Goal: Information Seeking & Learning: Learn about a topic

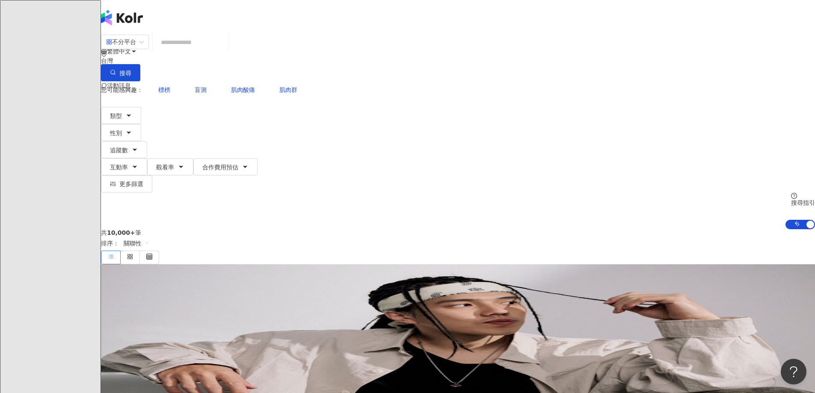
click at [774, 112] on div "不分平台 台灣 搜尋 您可能感興趣： 標榜 盲測 肌肉酸痛 肌肉群 類型 性別 追蹤數 互動率 觀看率 合作費用預估 更多篩選 搜尋指引 AI 開啟 AI 關閉" at bounding box center [458, 131] width 714 height 195
click at [136, 46] on div "不分平台" at bounding box center [121, 42] width 30 height 14
click at [244, 84] on div "Instagram" at bounding box center [228, 88] width 53 height 15
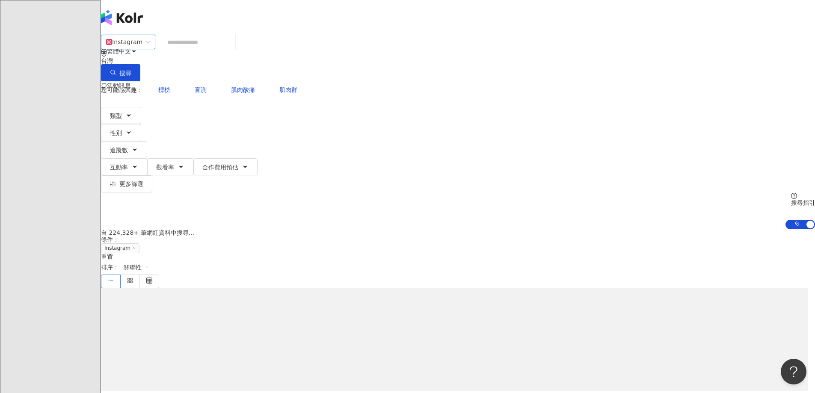
click at [232, 50] on input "search" at bounding box center [197, 42] width 69 height 16
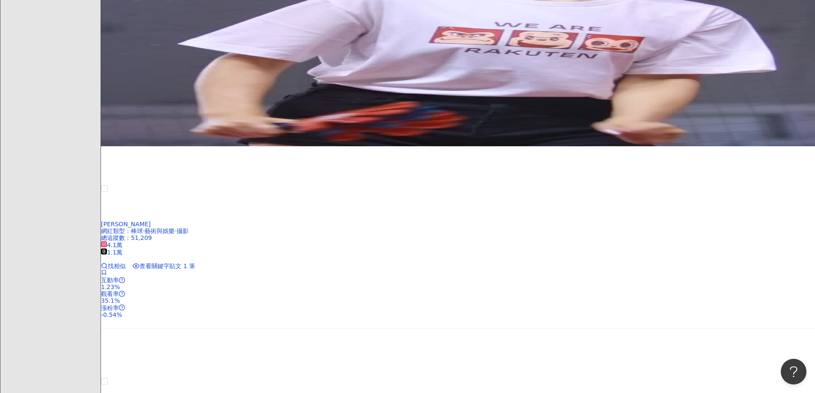
scroll to position [1503, 0]
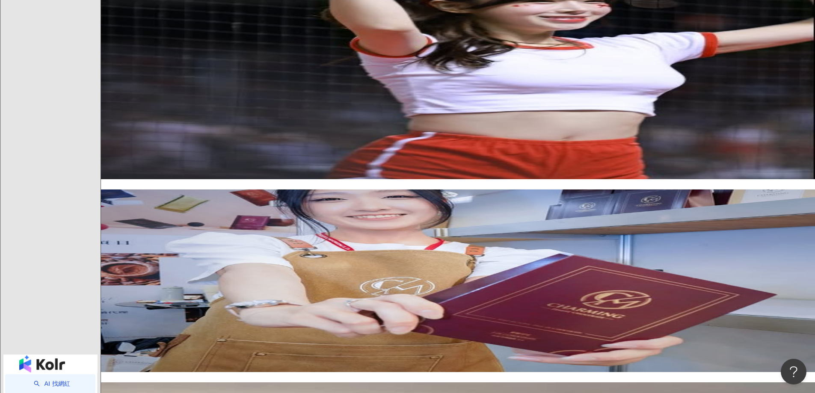
type input "***"
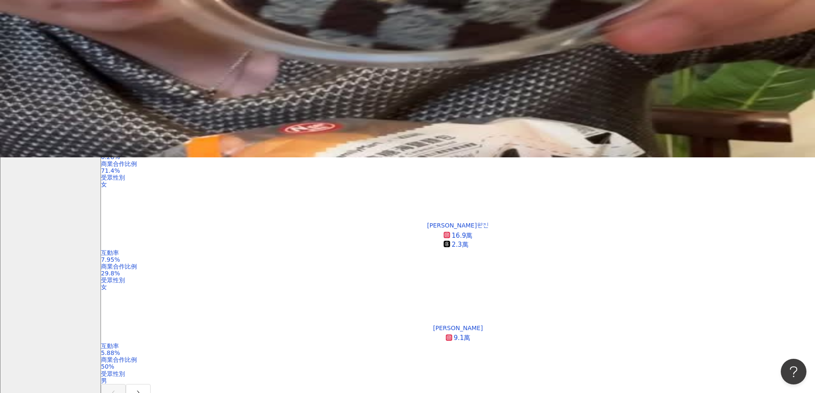
scroll to position [85, 0]
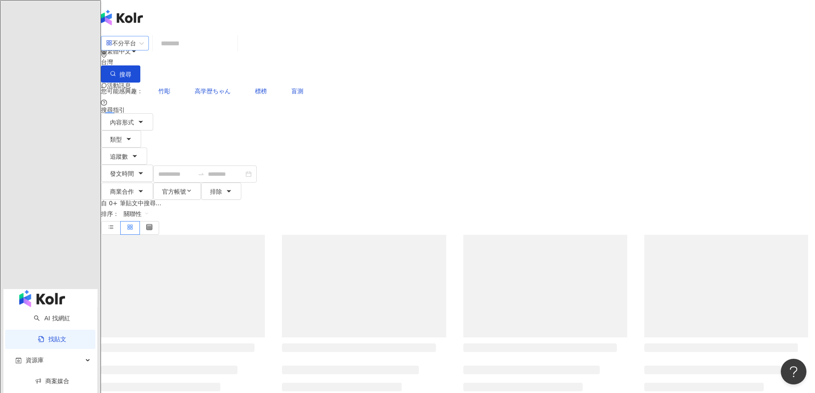
click at [136, 50] on div "不分平台" at bounding box center [121, 43] width 30 height 14
click at [238, 89] on div "Instagram" at bounding box center [229, 87] width 43 height 9
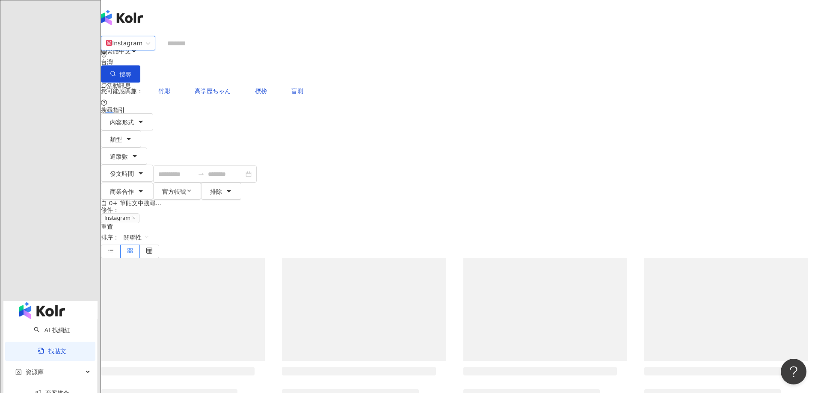
click at [240, 53] on input "search" at bounding box center [202, 43] width 78 height 18
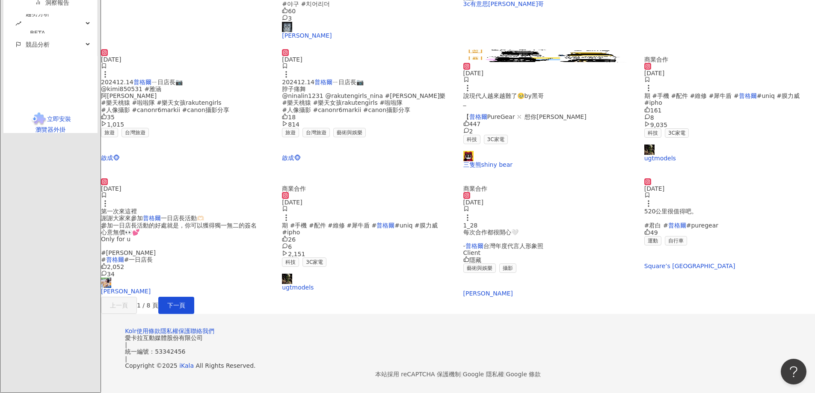
scroll to position [430, 0]
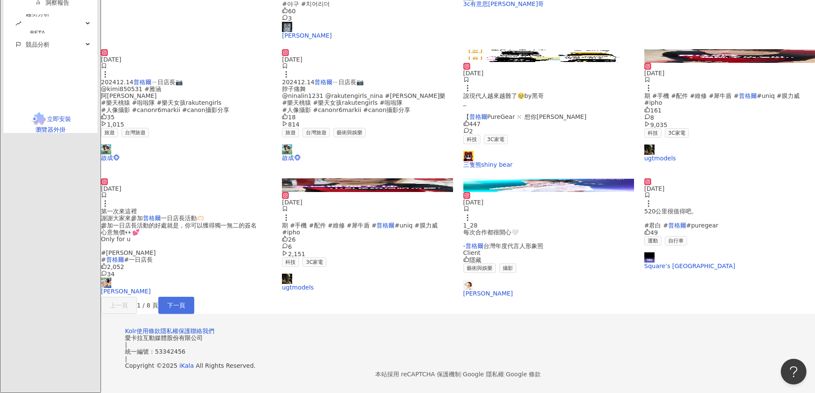
click at [194, 297] on button "下一頁" at bounding box center [176, 305] width 36 height 17
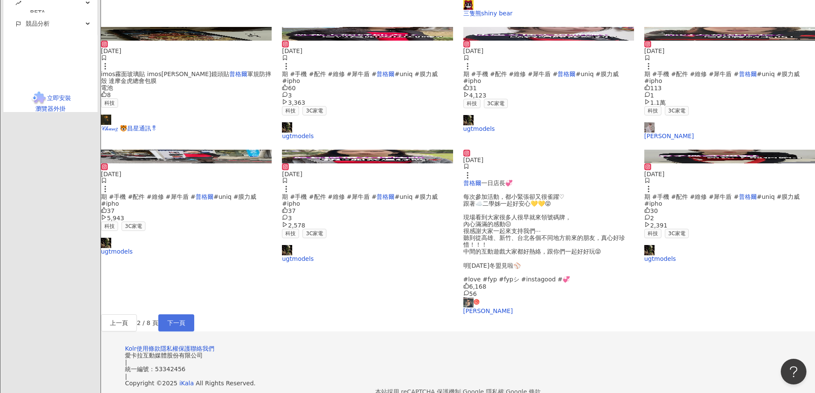
click at [185, 320] on span "下一頁" at bounding box center [176, 323] width 18 height 7
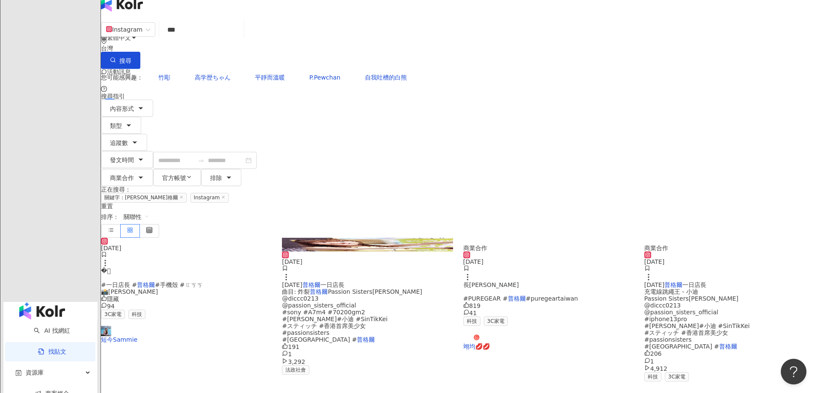
scroll to position [0, 0]
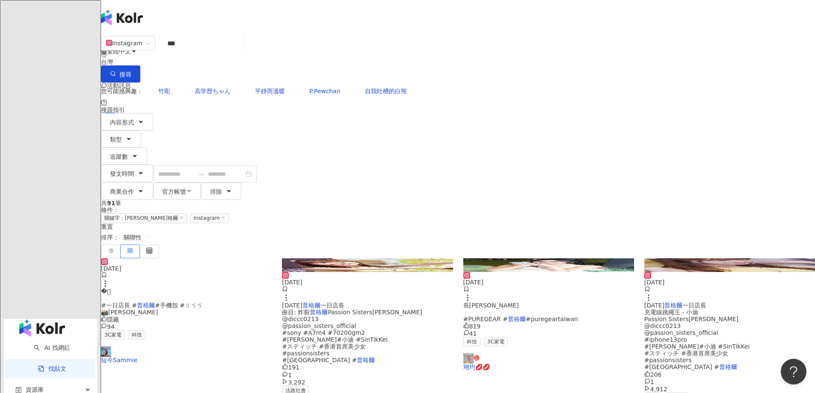
click at [240, 53] on input "***" at bounding box center [202, 43] width 78 height 18
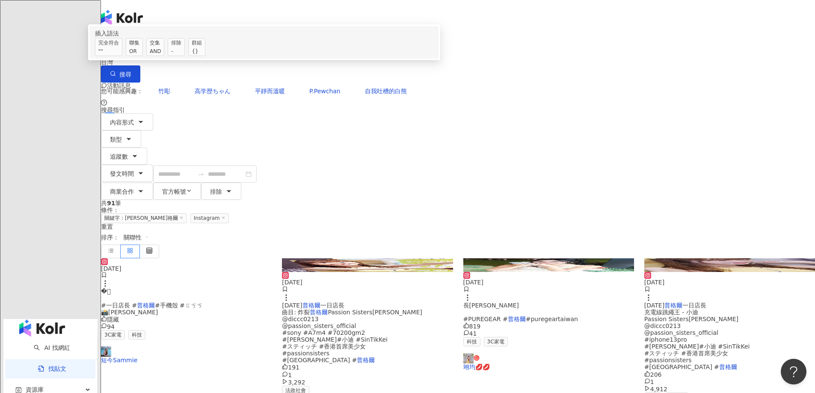
click at [164, 56] on span "交集 AND" at bounding box center [155, 47] width 18 height 18
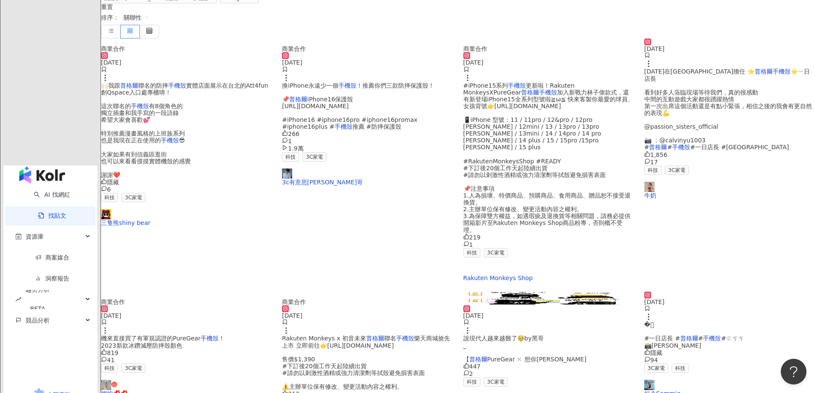
scroll to position [342, 0]
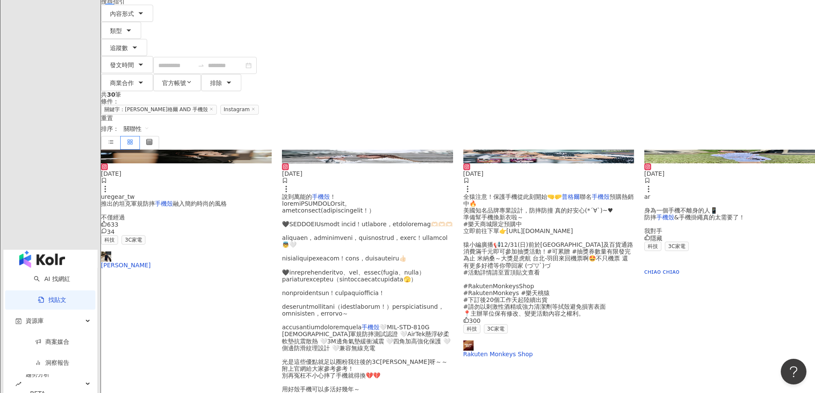
scroll to position [0, 0]
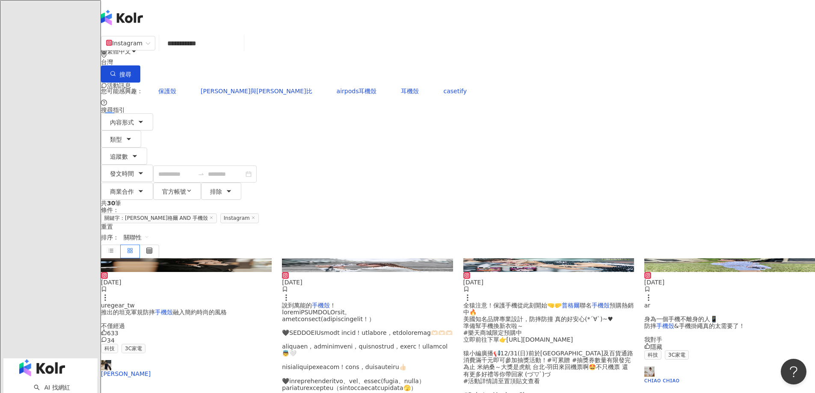
click at [240, 53] on input "**********" at bounding box center [202, 43] width 78 height 18
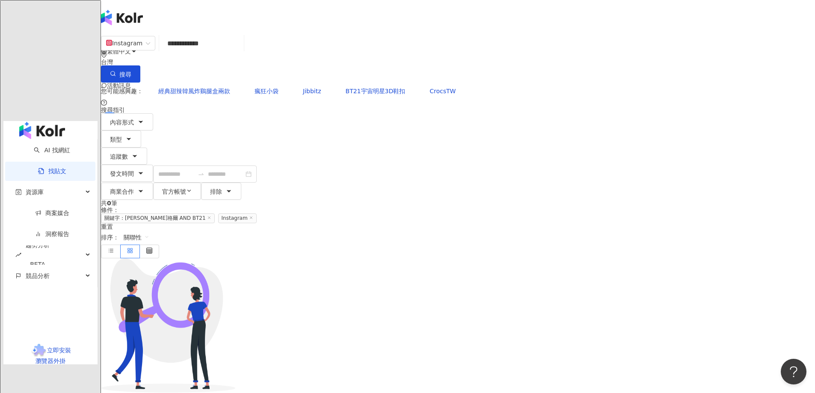
click at [240, 53] on input "**********" at bounding box center [202, 43] width 78 height 18
click at [240, 49] on input "**********" at bounding box center [202, 43] width 78 height 18
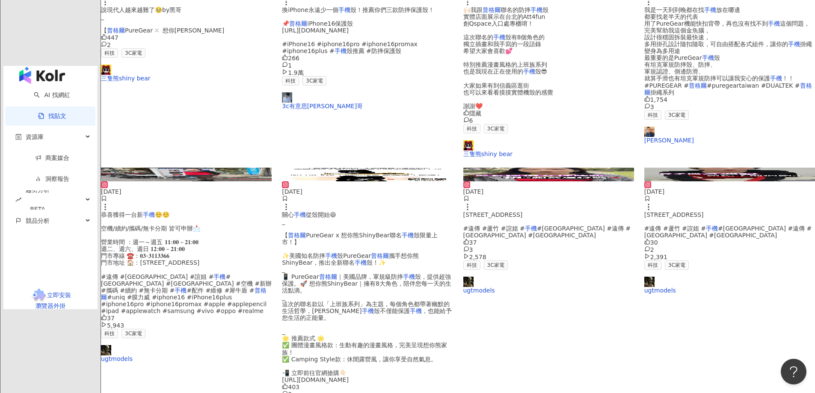
scroll to position [342, 0]
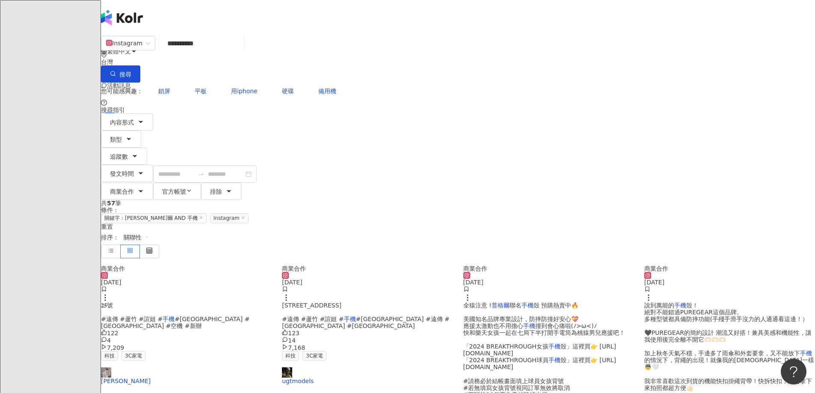
scroll to position [299, 0]
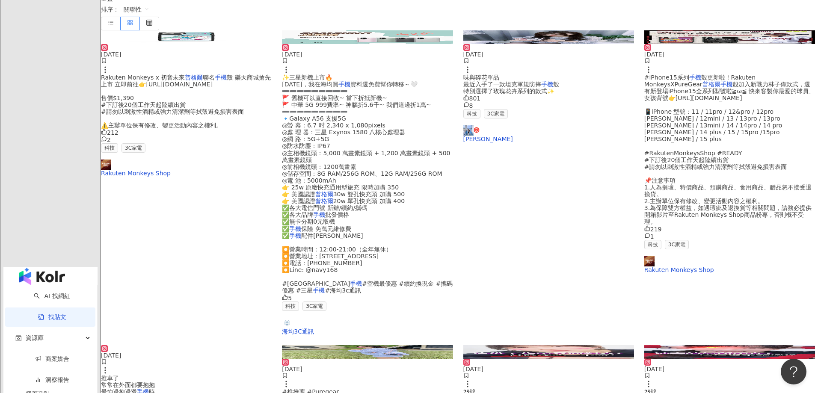
scroll to position [430, 0]
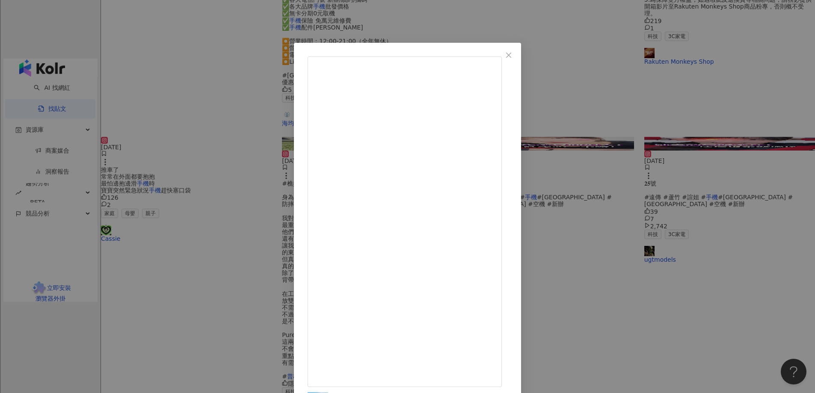
click at [757, 160] on div "ʀʏᴅᴇʀ ϟ [DATE] 前陣子舊手機終於正式畢業， 換上新手機第一件事情就是開始找手機殼。 身為一個一天摔17次手機的我， 防撞防摔防滑就是我的基本需求…" at bounding box center [407, 196] width 815 height 393
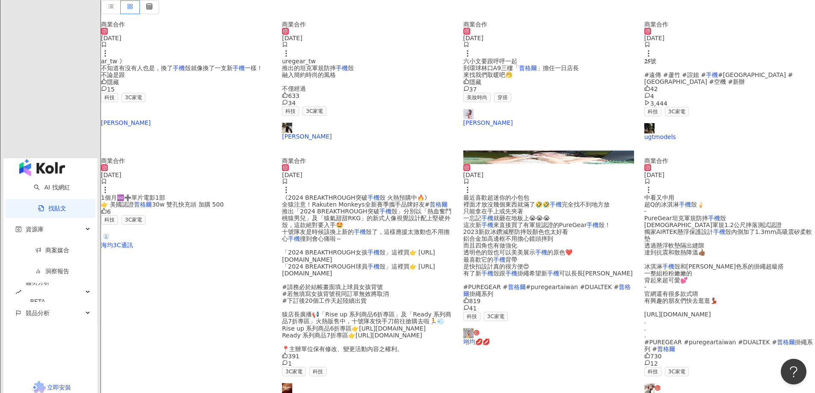
scroll to position [173, 0]
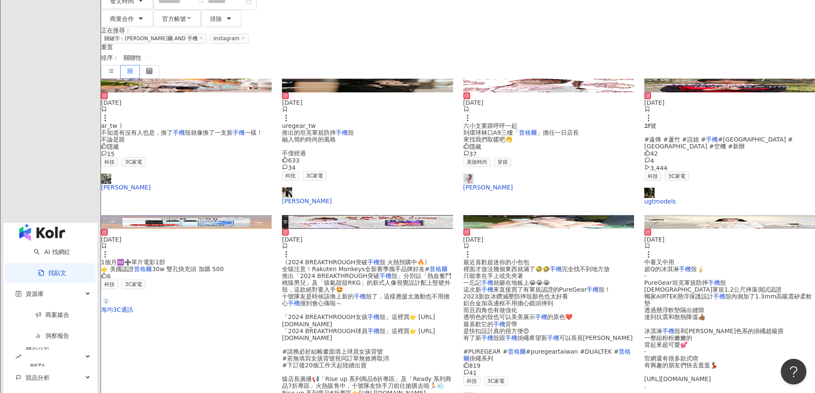
click at [498, 259] on span "最近喜歡超迷你的小包包 裡面才放沒幾個東西就滿了🤣🤣" at bounding box center [506, 266] width 86 height 14
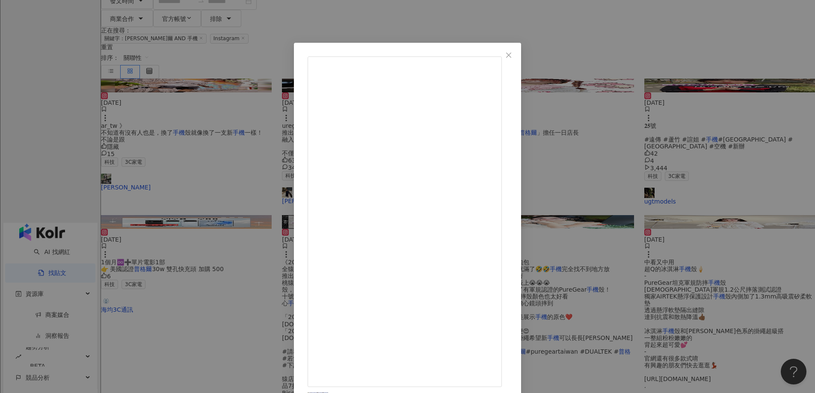
click at [722, 81] on div "翊均💋💋 [DATE] 最近喜歡超迷你的小包包 裡面才放沒幾個東西就滿了🤣🤣 手機完全找不到地方放 只能拿在手上或先夾著 一忘記手機就砸在地板上😭😭😭 這次新…" at bounding box center [407, 196] width 815 height 393
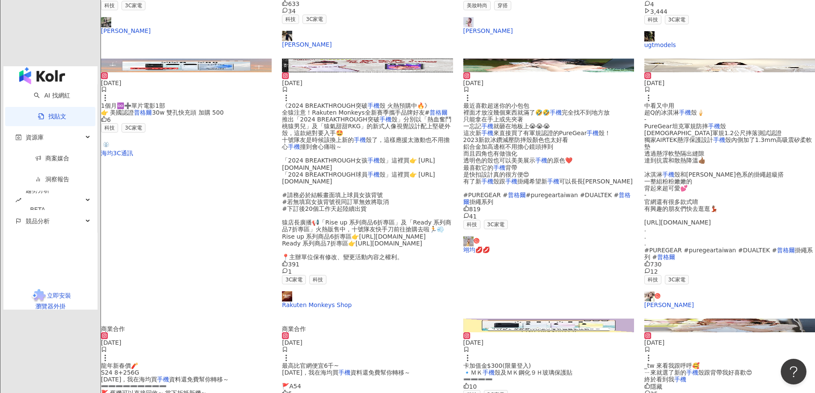
scroll to position [344, 0]
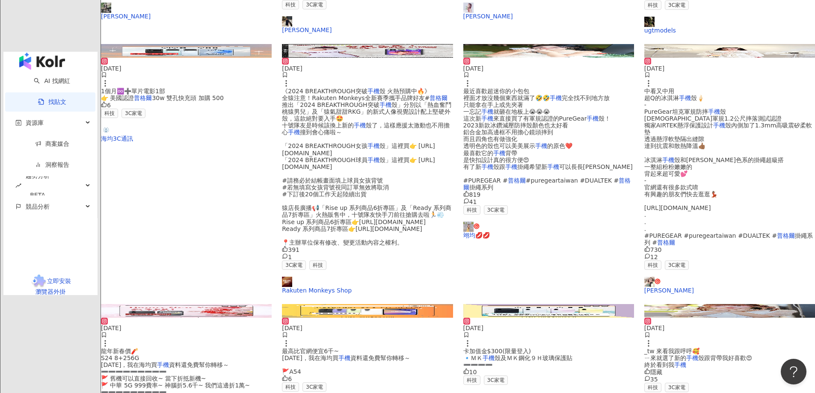
click at [664, 304] on img at bounding box center [729, 311] width 171 height 14
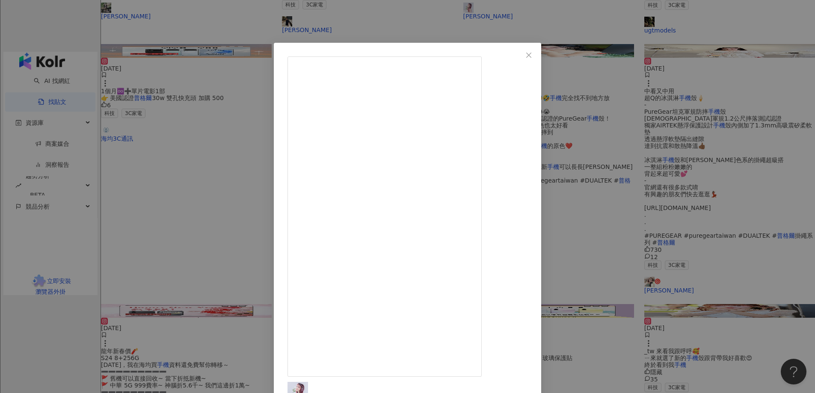
click at [709, 158] on div "[PERSON_NAME] [DATE] 謝謝你們[DATE]來林口環球A9 @puregear_tw 來看我跟呼呼🥰 ㄧ來就選了新的手機殼跟背帶我好喜歡😍 …" at bounding box center [407, 196] width 815 height 393
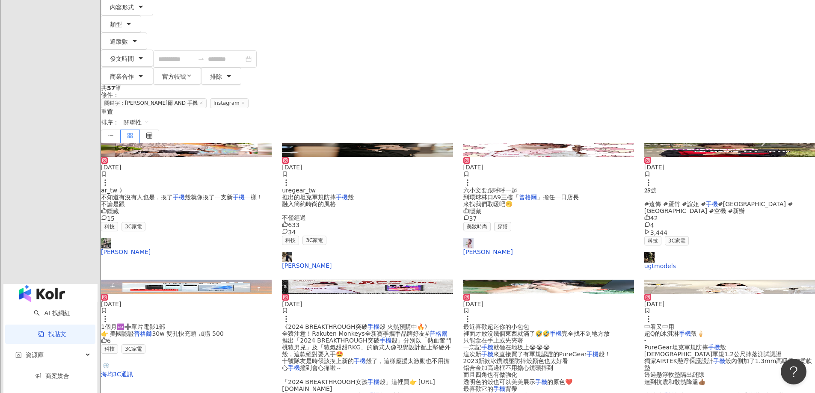
scroll to position [0, 0]
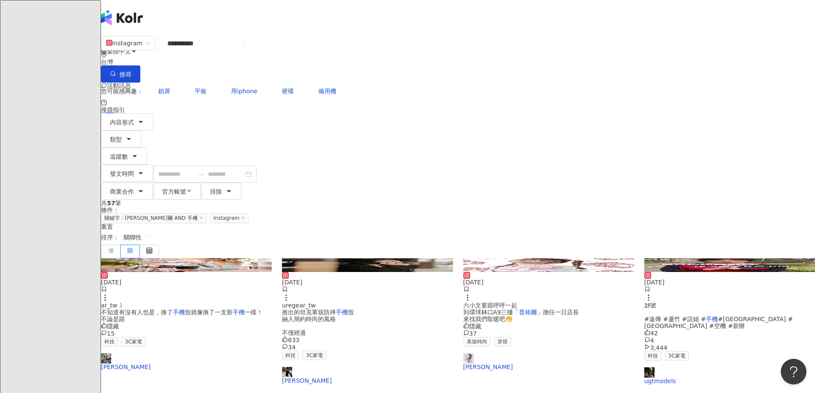
click at [225, 258] on img at bounding box center [186, 265] width 171 height 14
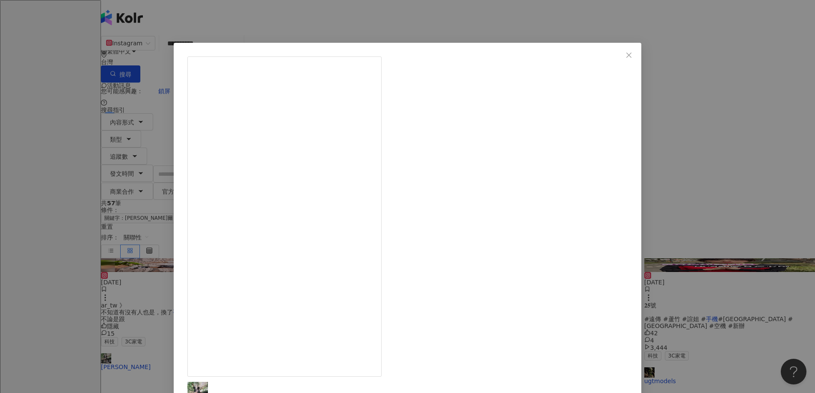
click at [156, 165] on div "[PERSON_NAME]xiba [DATE] 《 @simba_0813 feat. @puregear_tw 》 不知道有沒有人也是，換了手機殼就像換了…" at bounding box center [407, 196] width 815 height 393
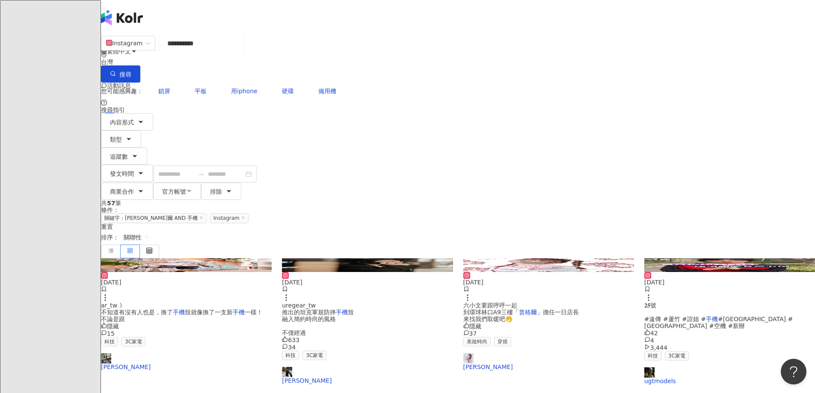
click at [255, 258] on img at bounding box center [186, 265] width 171 height 14
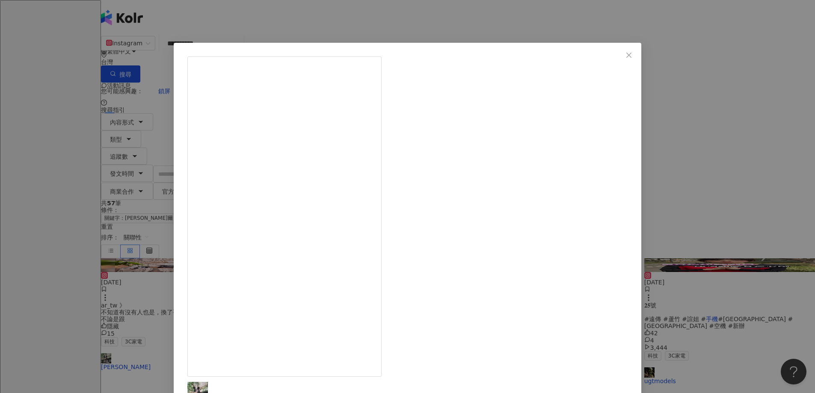
click at [686, 172] on div "[PERSON_NAME]xiba [DATE] 《 @simba_0813 feat. @puregear_tw 》 不知道有沒有人也是，換了手機殼就像換了…" at bounding box center [407, 196] width 815 height 393
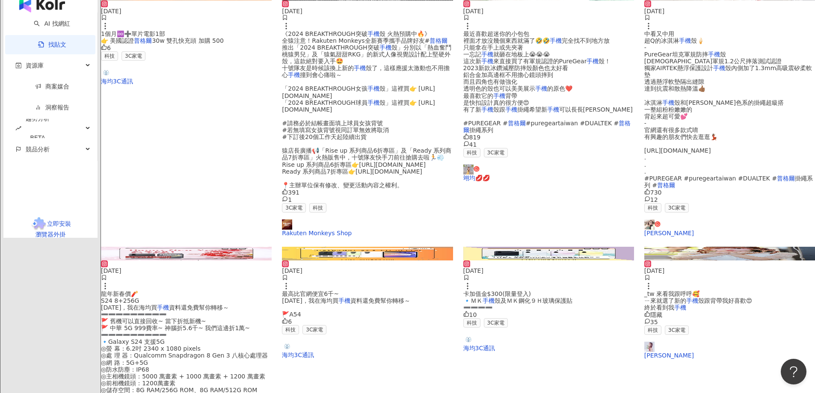
scroll to position [430, 0]
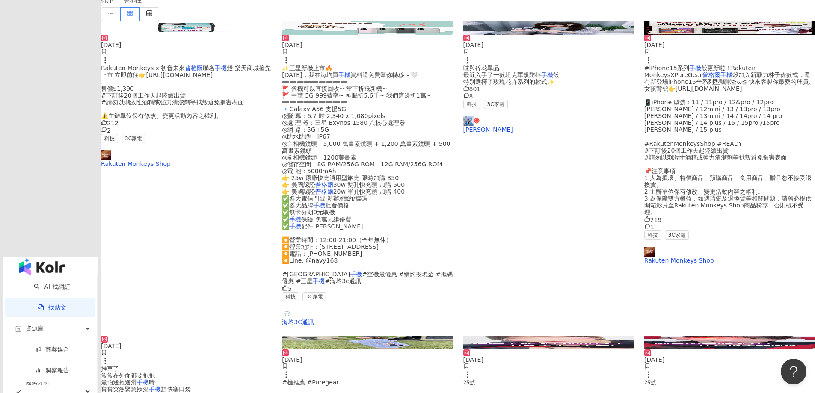
scroll to position [216, 0]
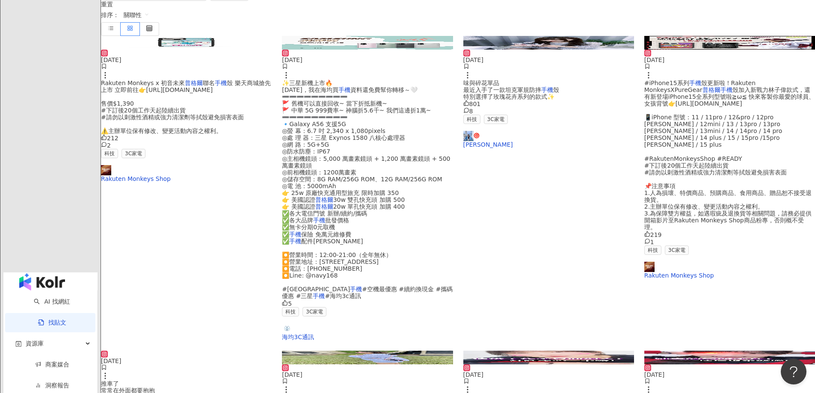
click at [396, 351] on img at bounding box center [367, 358] width 171 height 14
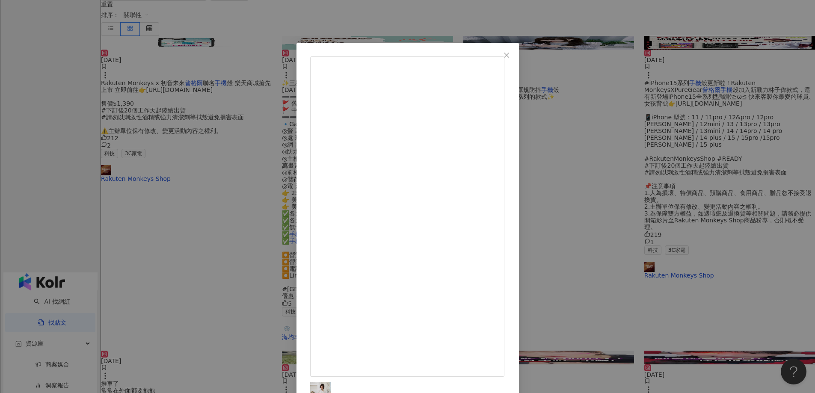
click at [623, 172] on div "ᴄʜɪᴀᴏ ᴄʜɪᴀᴏ [DATE] 隱藏 查看原始貼文" at bounding box center [407, 196] width 815 height 393
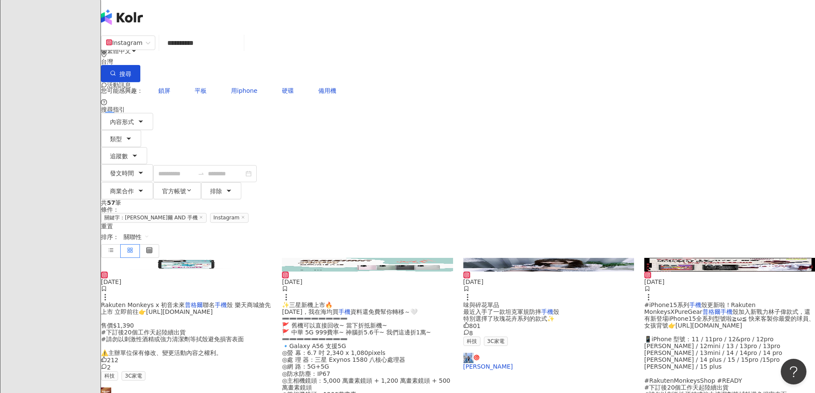
scroll to position [0, 0]
drag, startPoint x: 334, startPoint y: 53, endPoint x: 205, endPoint y: 50, distance: 128.8
click at [205, 50] on div "**********" at bounding box center [458, 58] width 714 height 48
type input "*****"
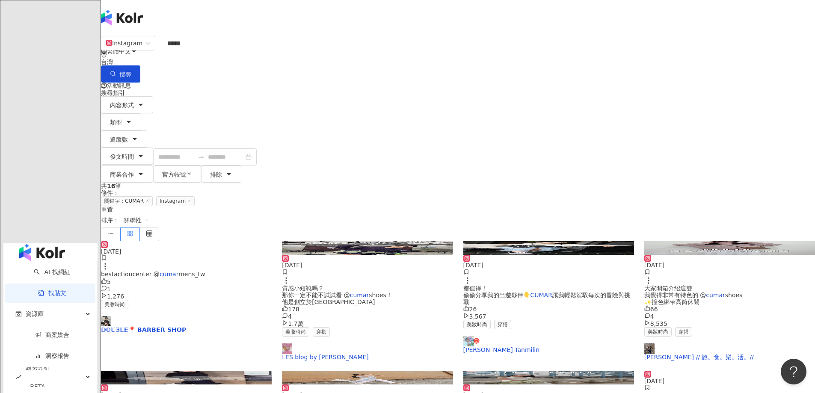
click at [531, 285] on span "都值得！ 偷偷分享我的出遊夥伴👇" at bounding box center [496, 292] width 67 height 14
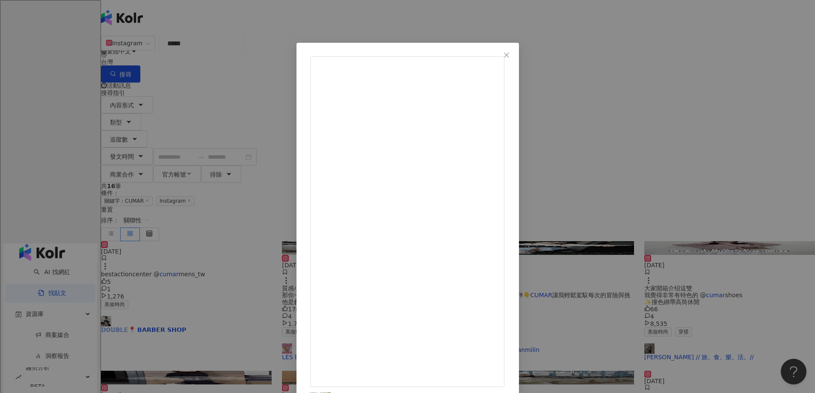
click at [701, 188] on div "[PERSON_NAME] Tanmilin [DATE] 26 3,567 查看原始貼文" at bounding box center [407, 196] width 815 height 393
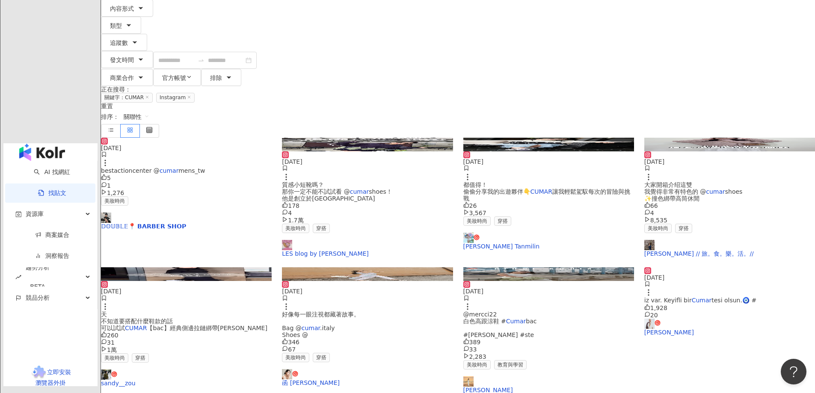
scroll to position [128, 0]
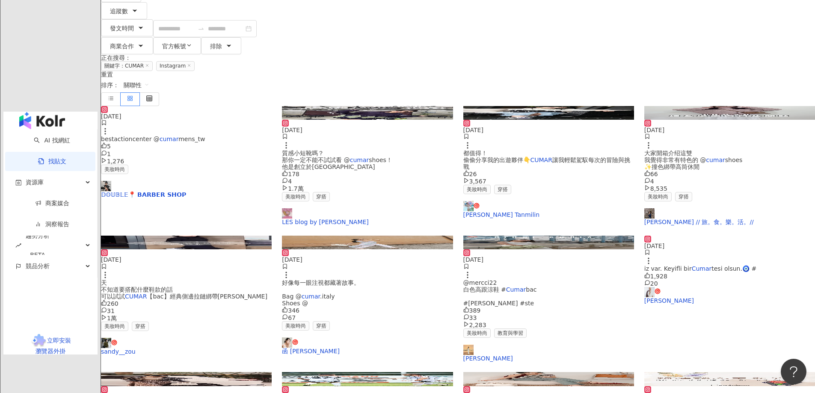
click at [173, 289] on span "天 不知道要搭配什麼鞋款的話 可以試試" at bounding box center [137, 289] width 72 height 21
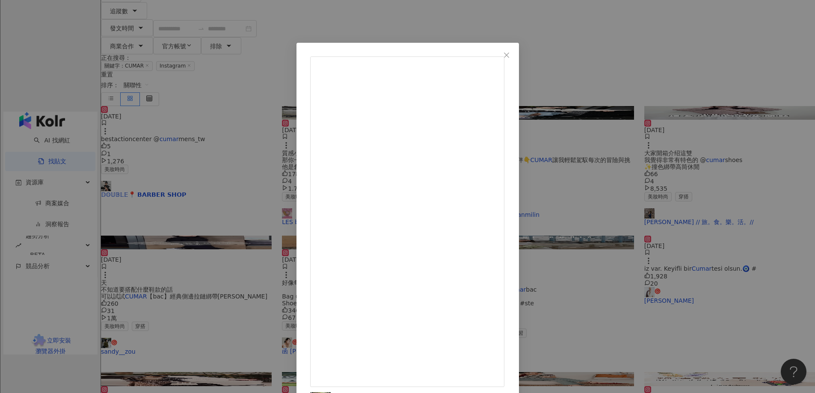
drag, startPoint x: 481, startPoint y: 64, endPoint x: 545, endPoint y: 285, distance: 230.8
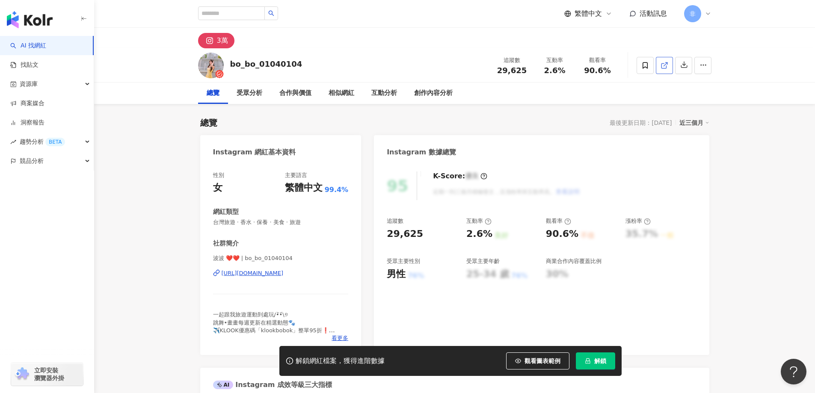
click at [665, 62] on polyline at bounding box center [666, 63] width 2 height 2
drag, startPoint x: 587, startPoint y: 69, endPoint x: 599, endPoint y: 70, distance: 11.2
click at [599, 70] on span "90.6%" at bounding box center [597, 70] width 27 height 9
click at [661, 56] on div at bounding box center [674, 66] width 75 height 26
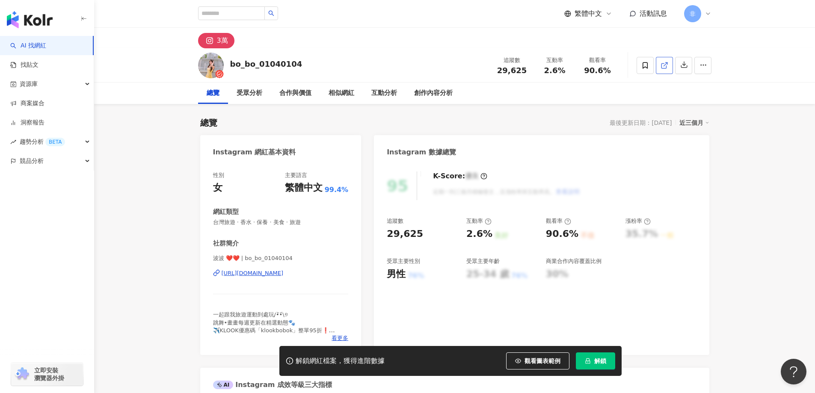
click at [661, 61] on span at bounding box center [665, 65] width 8 height 9
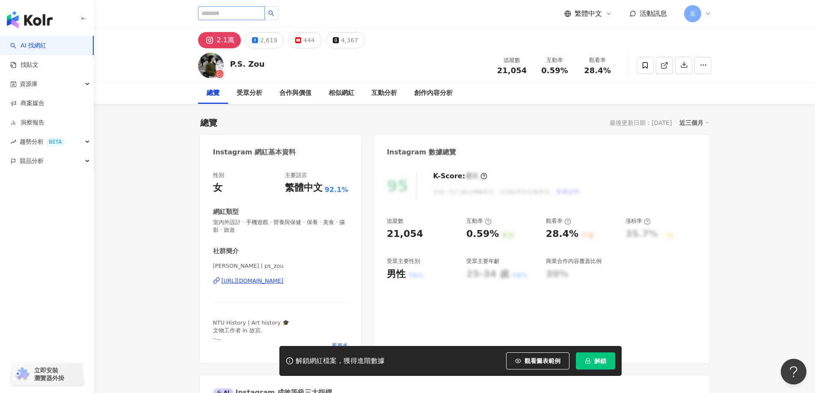
click at [248, 14] on input "search" at bounding box center [231, 13] width 67 height 14
paste input "**********"
type input "**********"
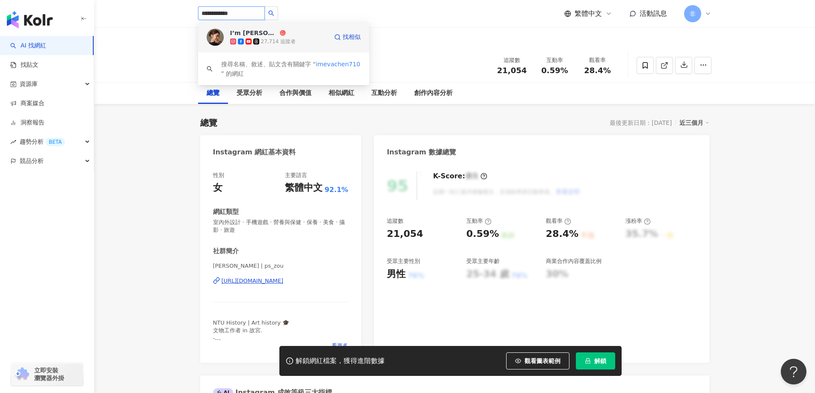
click at [245, 30] on div "I’m Eva伊娃" at bounding box center [254, 33] width 48 height 9
